Goal: Register for event/course

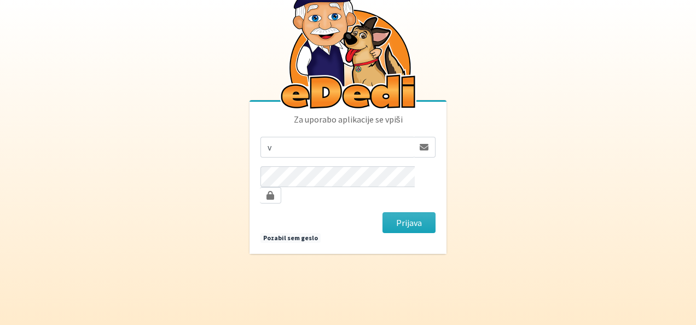
type input "[EMAIL_ADDRESS][PERSON_NAME][DOMAIN_NAME]"
click at [407, 224] on button "Prijava" at bounding box center [409, 222] width 53 height 21
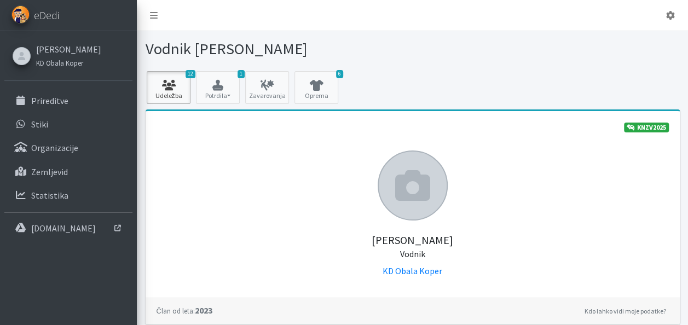
click at [171, 74] on link "12 Udeležba" at bounding box center [169, 87] width 44 height 33
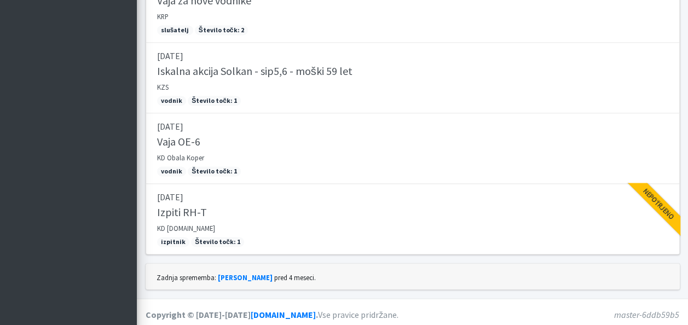
scroll to position [783, 0]
click at [182, 211] on h5 "Izpiti RH-T" at bounding box center [182, 211] width 50 height 13
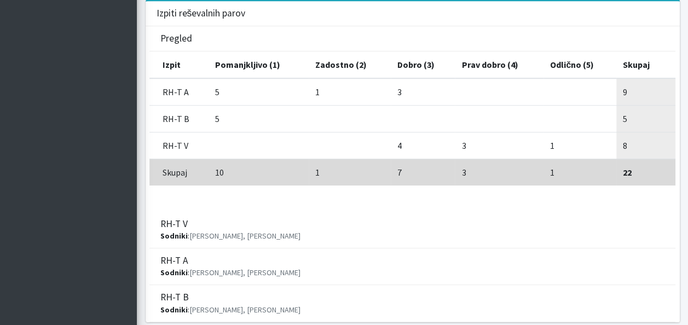
scroll to position [394, 0]
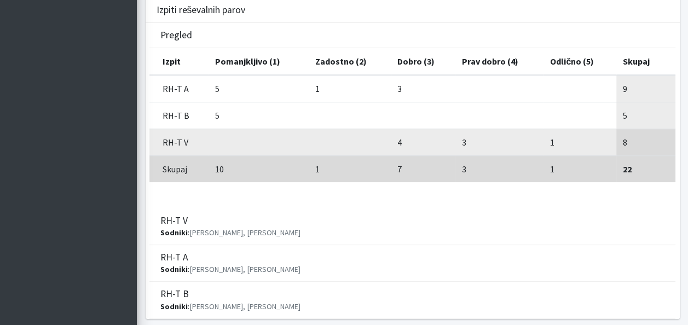
click at [449, 138] on td "4" at bounding box center [423, 142] width 64 height 27
click at [462, 138] on td "3" at bounding box center [499, 142] width 89 height 27
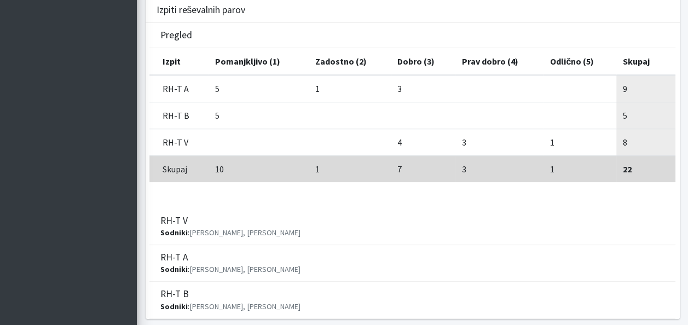
click at [625, 166] on strong "22" at bounding box center [627, 169] width 9 height 11
click at [113, 66] on aside "eDedi Valter Blažević KD Obala Koper Prireditve Stiki Organizacije Zemljevid St…" at bounding box center [68, 37] width 137 height 863
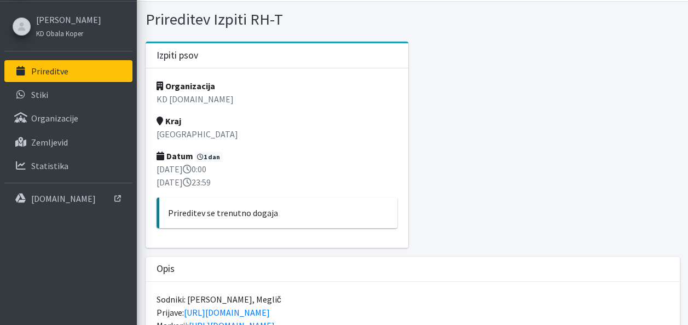
scroll to position [0, 0]
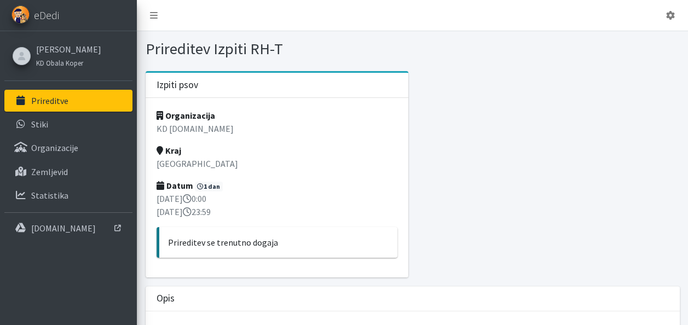
click at [91, 99] on link "Prireditve" at bounding box center [68, 101] width 128 height 22
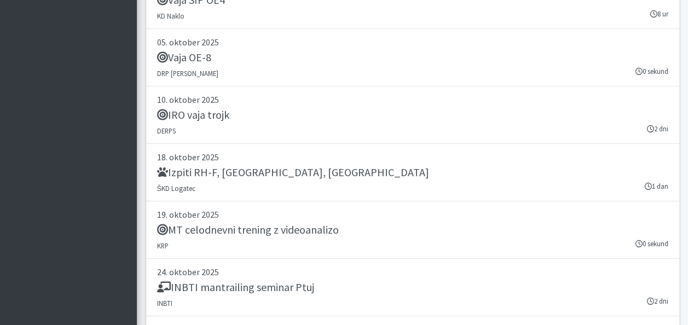
scroll to position [2365, 0]
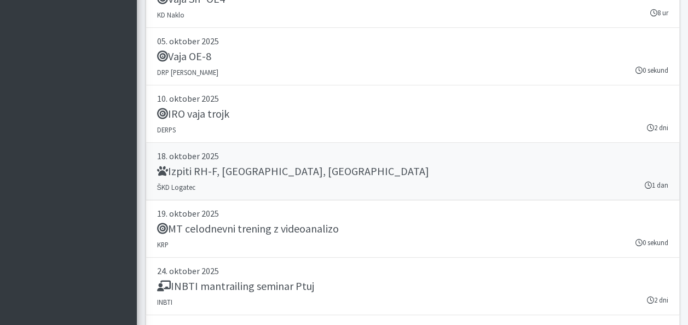
click at [213, 165] on h5 "Izpiti RH-F, FL, MT" at bounding box center [293, 171] width 272 height 13
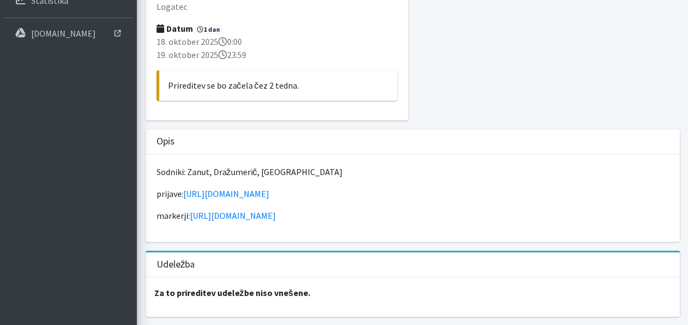
scroll to position [197, 0]
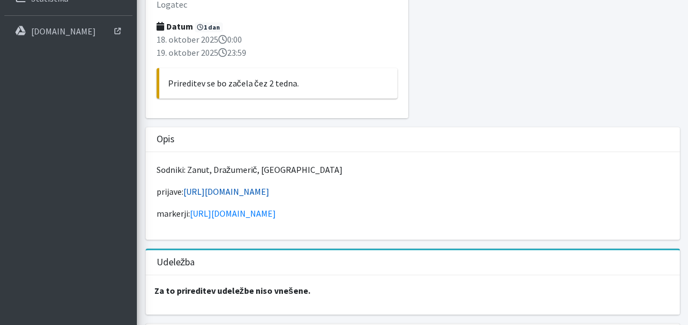
click at [216, 186] on link "[URL][DOMAIN_NAME]" at bounding box center [226, 191] width 86 height 11
